Goal: Task Accomplishment & Management: Use online tool/utility

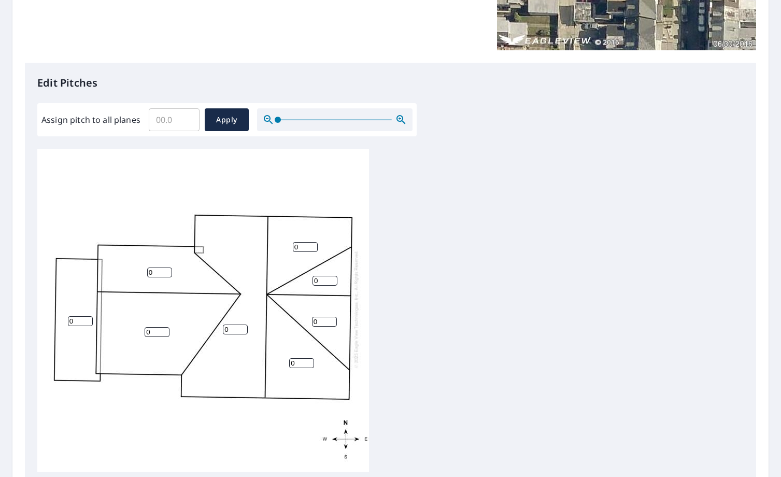
scroll to position [216, 0]
drag, startPoint x: 325, startPoint y: 278, endPoint x: 301, endPoint y: 275, distance: 24.0
click at [304, 275] on div "0 0 0 0 0 0 0 0" at bounding box center [202, 308] width 331 height 325
type input "16"
drag, startPoint x: 305, startPoint y: 243, endPoint x: 281, endPoint y: 238, distance: 24.5
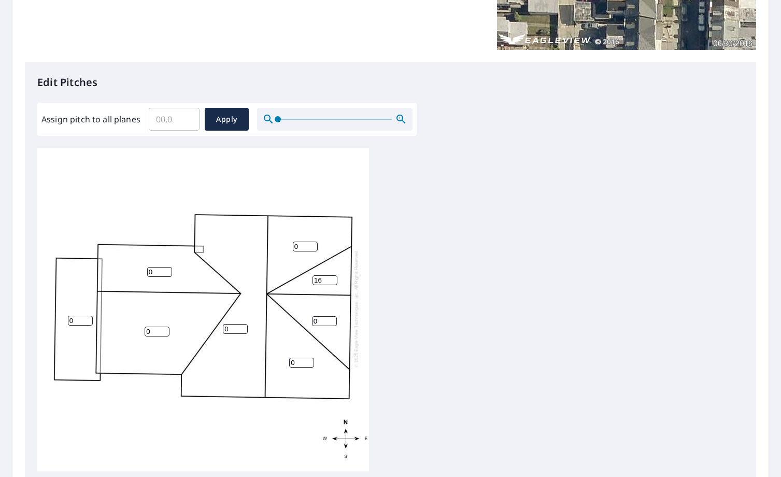
click at [281, 240] on div "0 0 0 0 0 0 0 16" at bounding box center [202, 308] width 331 height 325
type input "12"
click at [227, 329] on input "0" at bounding box center [235, 329] width 25 height 10
type input "0"
type input "12"
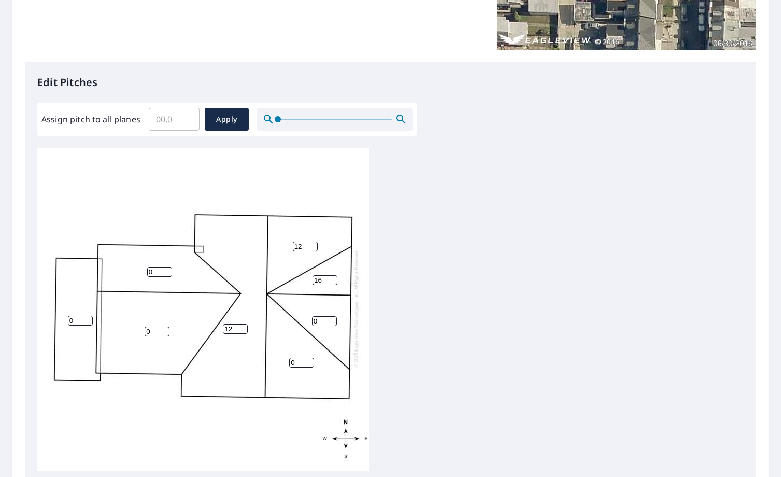
drag, startPoint x: 320, startPoint y: 322, endPoint x: 271, endPoint y: 316, distance: 48.6
click at [271, 316] on div "12 0 0 0 0 12 0 16" at bounding box center [202, 308] width 331 height 325
type input "156"
type input "16"
drag, startPoint x: 295, startPoint y: 363, endPoint x: 276, endPoint y: 363, distance: 19.7
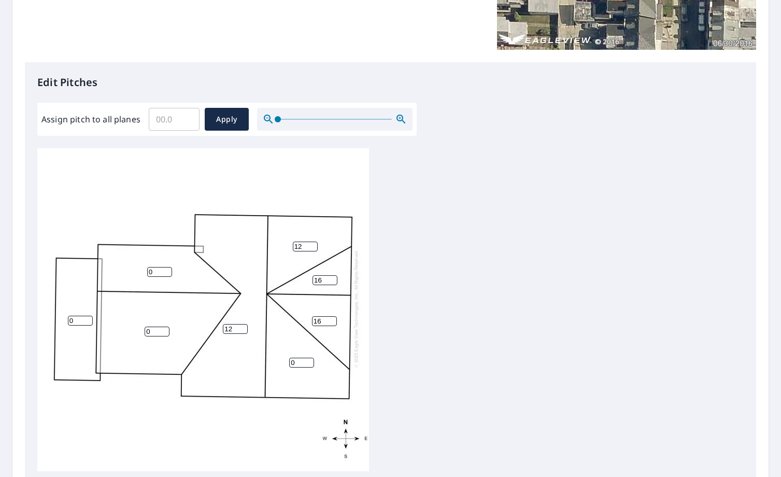
click at [276, 363] on div "12 0 0 0 0 12 16 16" at bounding box center [202, 308] width 331 height 325
type input "12"
drag, startPoint x: 153, startPoint y: 330, endPoint x: 128, endPoint y: 330, distance: 24.9
click at [129, 330] on div "12 0 0 12 0 12 16 16" at bounding box center [202, 308] width 331 height 325
type input "12"
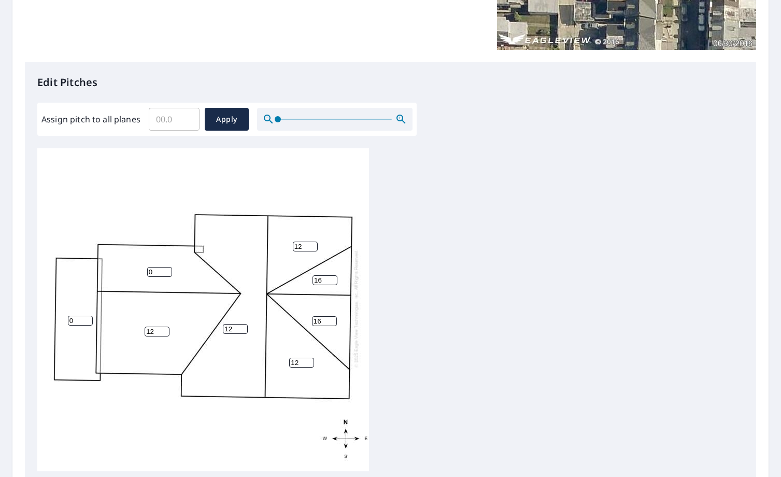
drag, startPoint x: 158, startPoint y: 270, endPoint x: 117, endPoint y: 265, distance: 42.3
click at [117, 265] on div "12 12 0 12 0 12 16 16" at bounding box center [202, 308] width 331 height 325
type input "12"
drag, startPoint x: 77, startPoint y: 323, endPoint x: 23, endPoint y: 304, distance: 57.0
click at [23, 304] on div "Report Details View and edit your report information below. Report Type Extende…" at bounding box center [390, 199] width 756 height 739
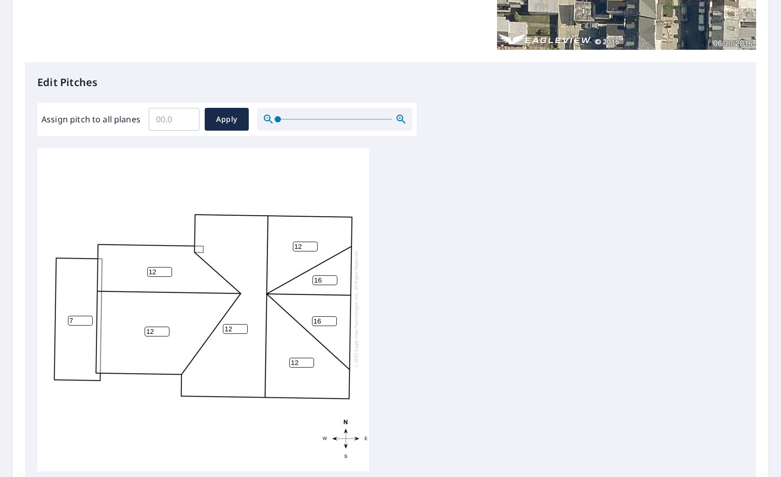
type input "7"
click at [80, 426] on div "12 12 7 12 12 12 16 16" at bounding box center [202, 308] width 331 height 325
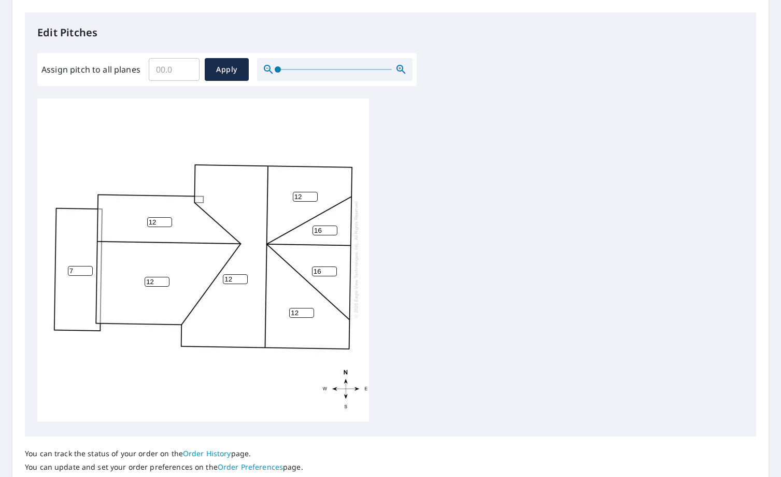
scroll to position [313, 0]
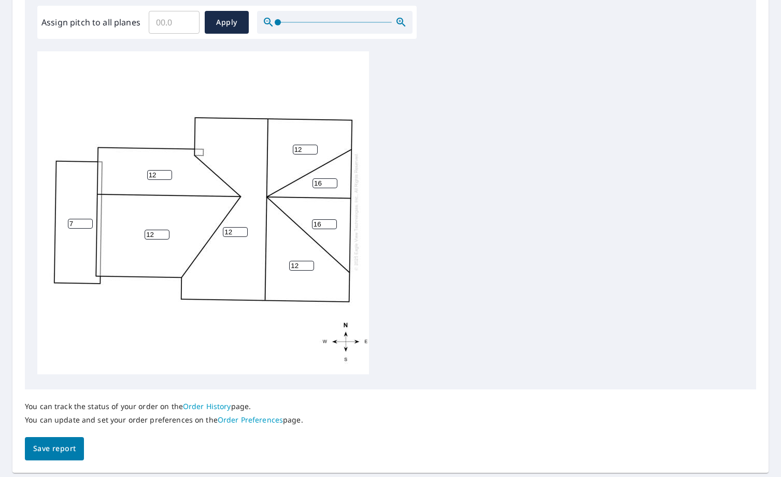
click at [65, 446] on span "Save report" at bounding box center [54, 448] width 42 height 13
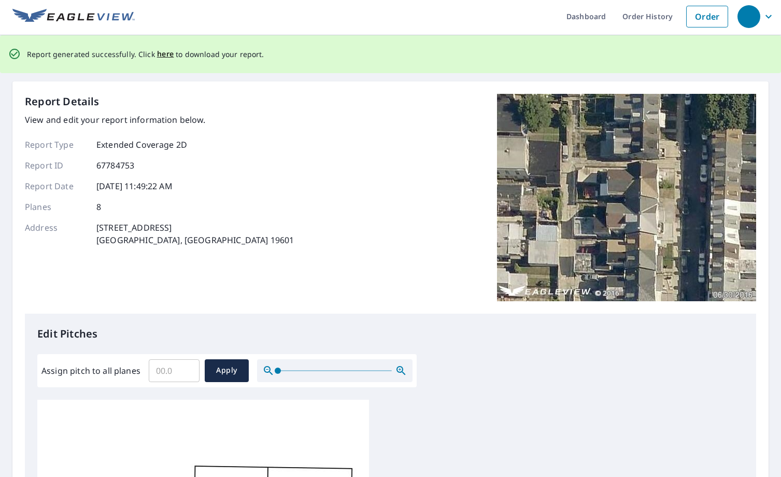
scroll to position [0, 0]
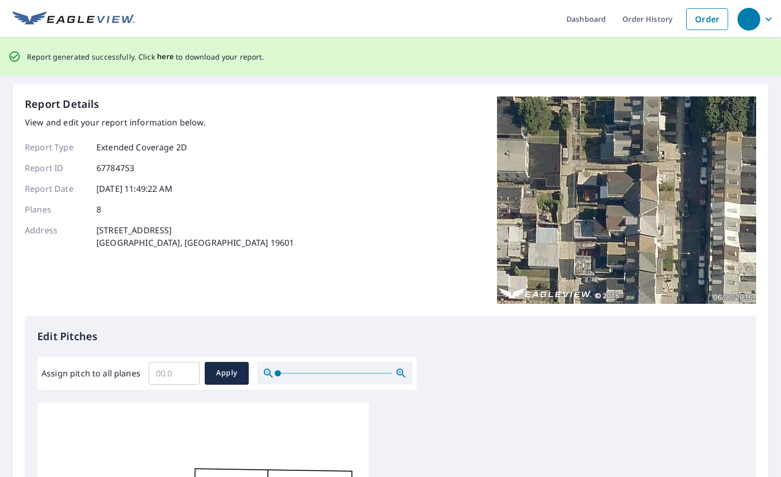
click at [167, 55] on span "here" at bounding box center [165, 56] width 17 height 13
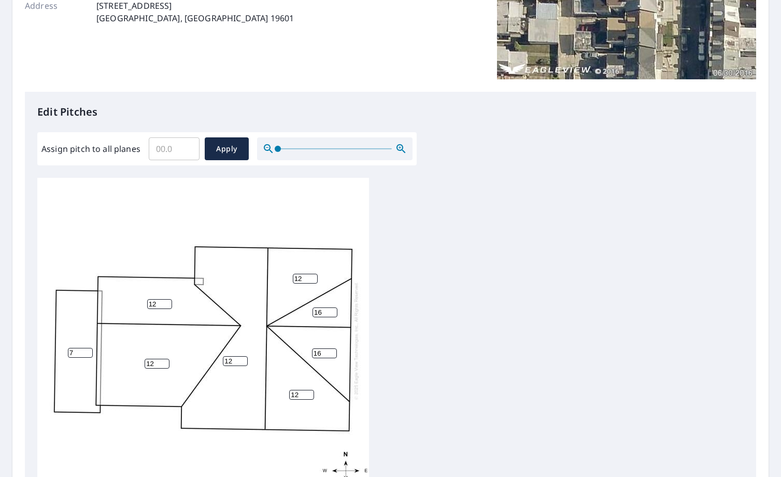
scroll to position [220, 0]
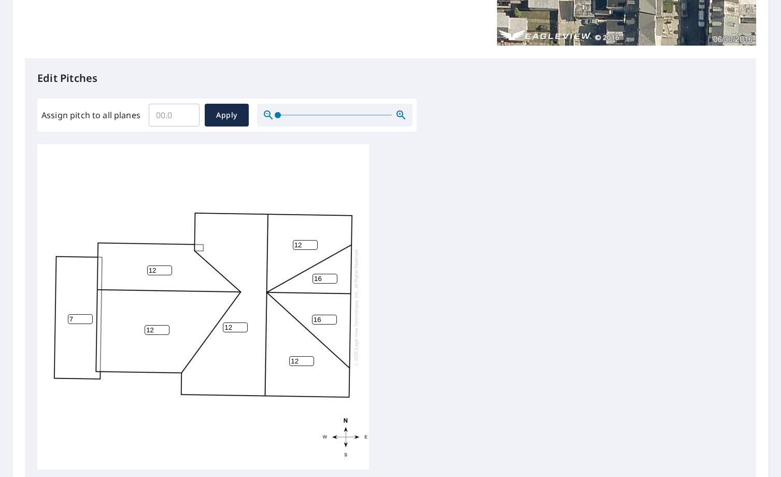
drag, startPoint x: 298, startPoint y: 111, endPoint x: 319, endPoint y: 111, distance: 20.7
click at [302, 111] on div at bounding box center [334, 115] width 155 height 23
click at [406, 118] on icon "button" at bounding box center [401, 115] width 12 height 12
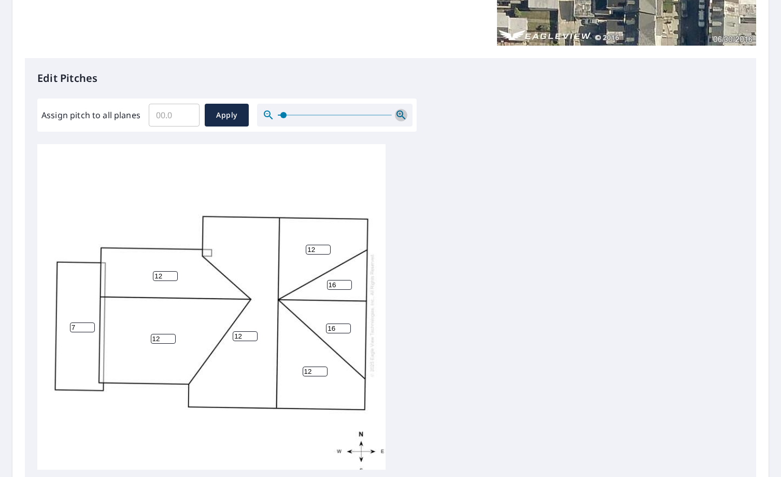
click at [404, 118] on icon "button" at bounding box center [401, 115] width 12 height 12
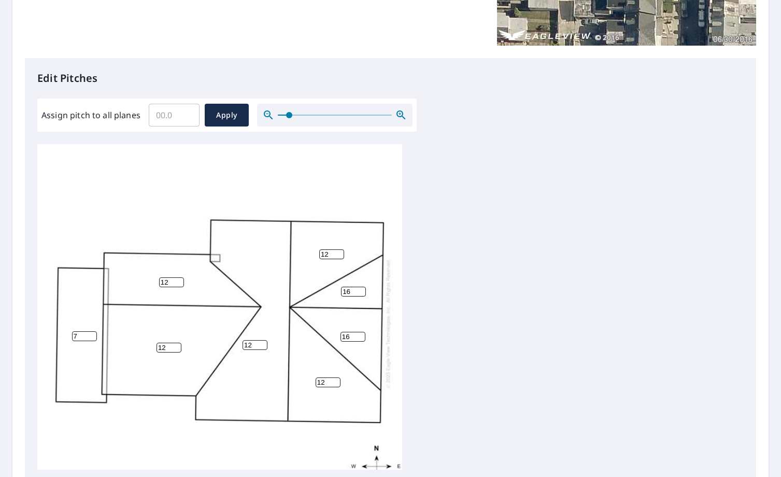
click at [404, 118] on icon "button" at bounding box center [401, 115] width 12 height 12
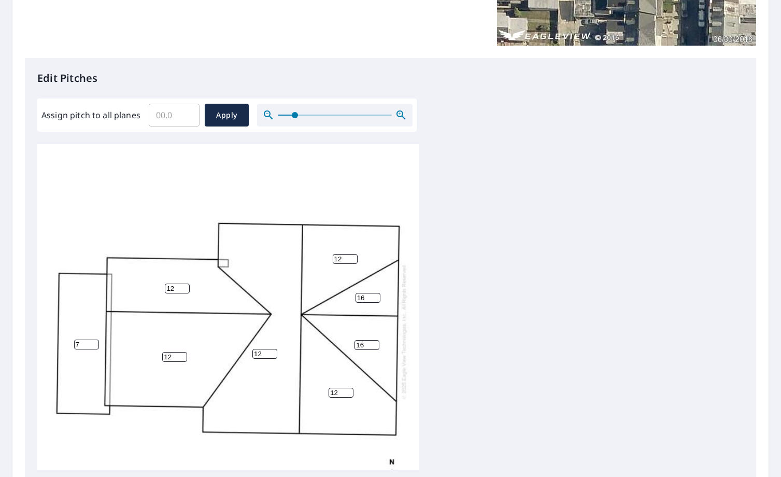
click at [240, 227] on div "12 12 7 12 12 12 16 16" at bounding box center [227, 331] width 381 height 374
click at [239, 223] on div "12 12 7 12 12 12 16 16" at bounding box center [227, 331] width 381 height 374
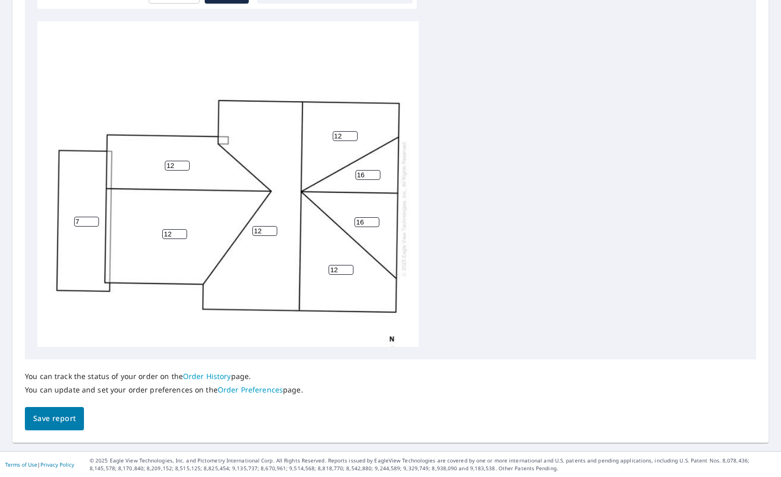
scroll to position [0, 0]
